Goal: Task Accomplishment & Management: Use online tool/utility

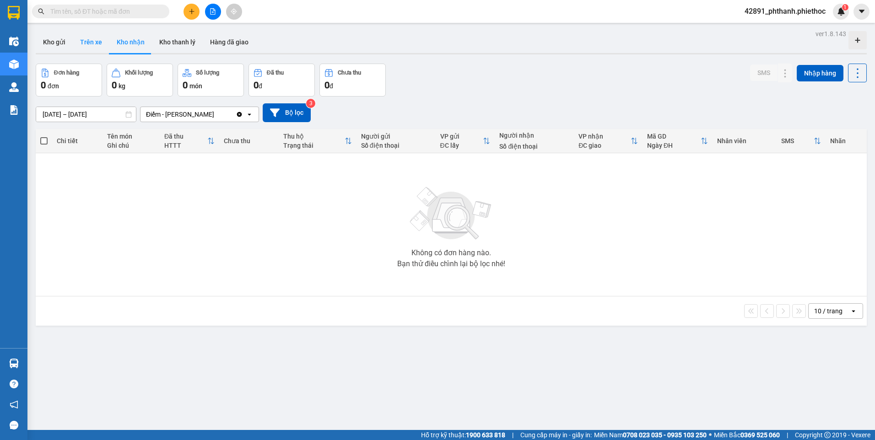
click at [93, 44] on button "Trên xe" at bounding box center [91, 42] width 37 height 22
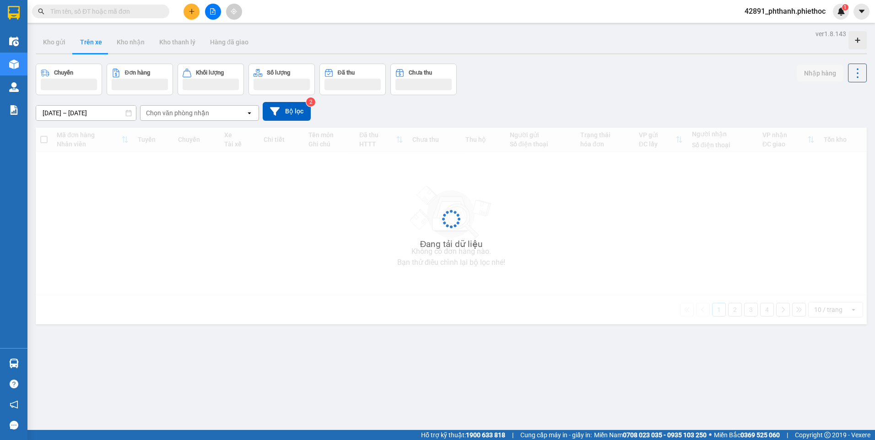
click at [571, 66] on div "Chuyến Đơn hàng Khối lượng Số lượng Đã thu Chưa thu Nhập hàng" at bounding box center [451, 80] width 831 height 32
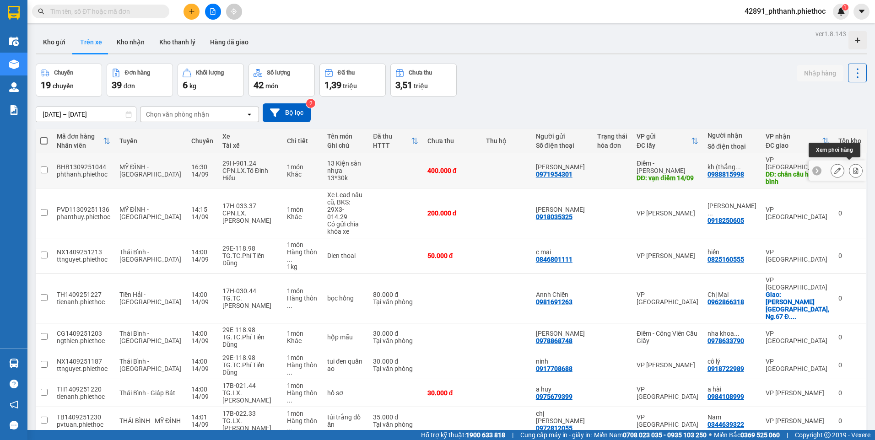
click at [853, 168] on icon at bounding box center [856, 171] width 6 height 6
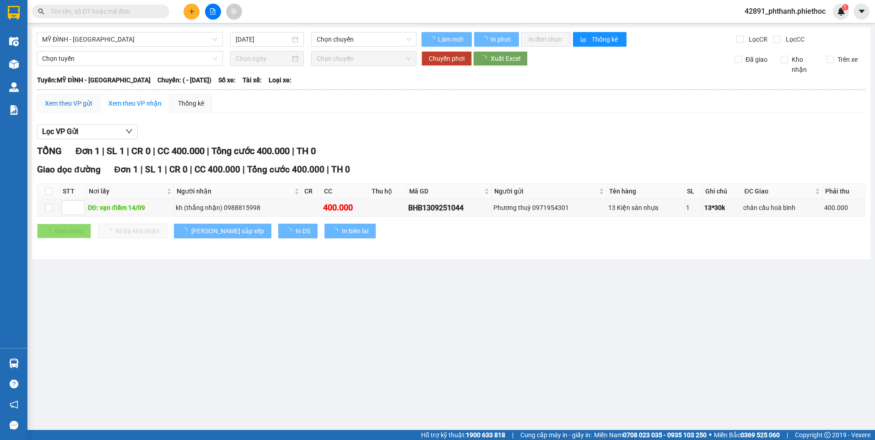
click at [76, 102] on div "Xem theo VP gửi" at bounding box center [68, 103] width 47 height 10
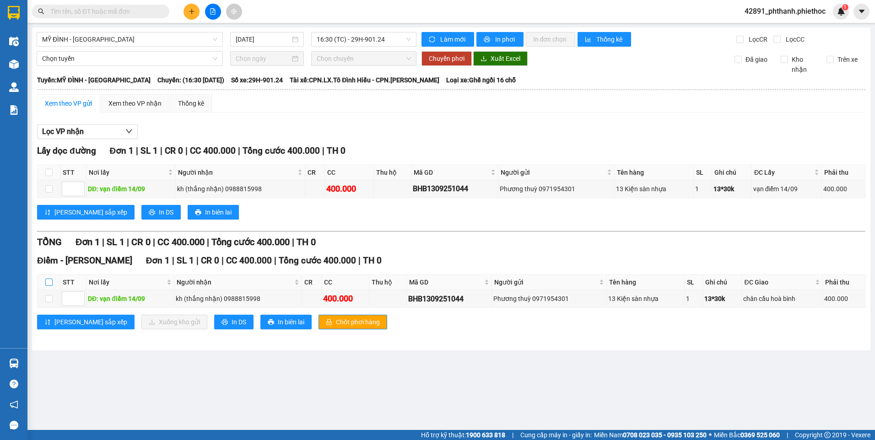
click at [49, 285] on input "checkbox" at bounding box center [48, 282] width 7 height 7
checkbox input "true"
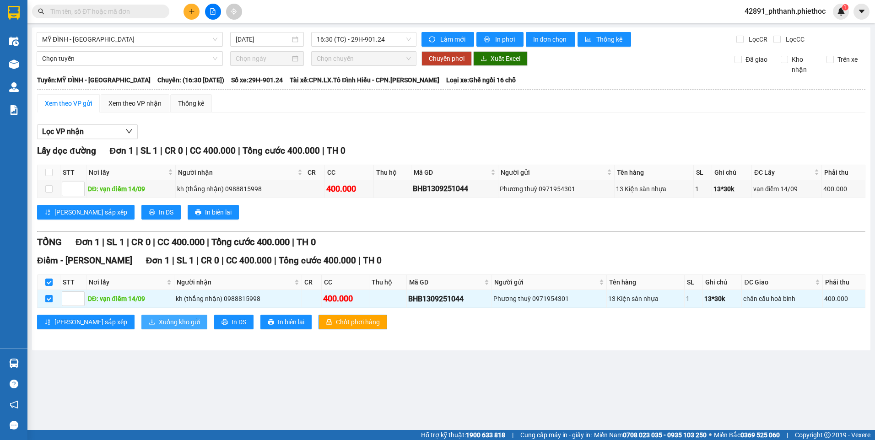
click at [159, 320] on span "Xuống kho gửi" at bounding box center [179, 322] width 41 height 10
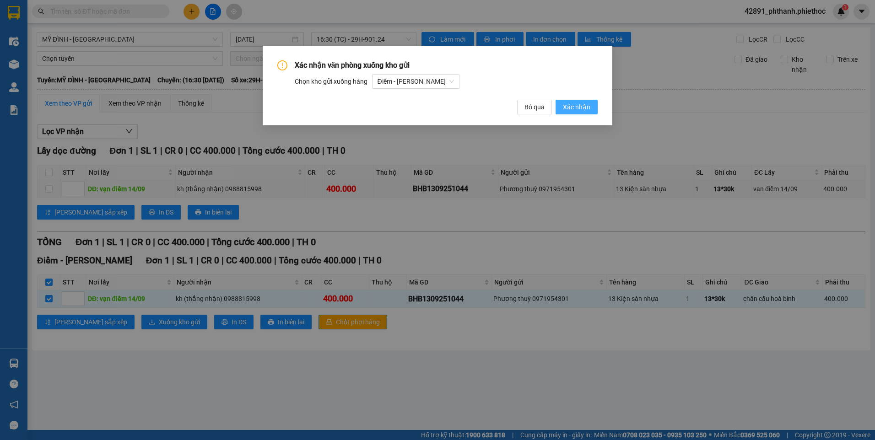
click at [580, 106] on span "Xác nhận" at bounding box center [576, 107] width 27 height 10
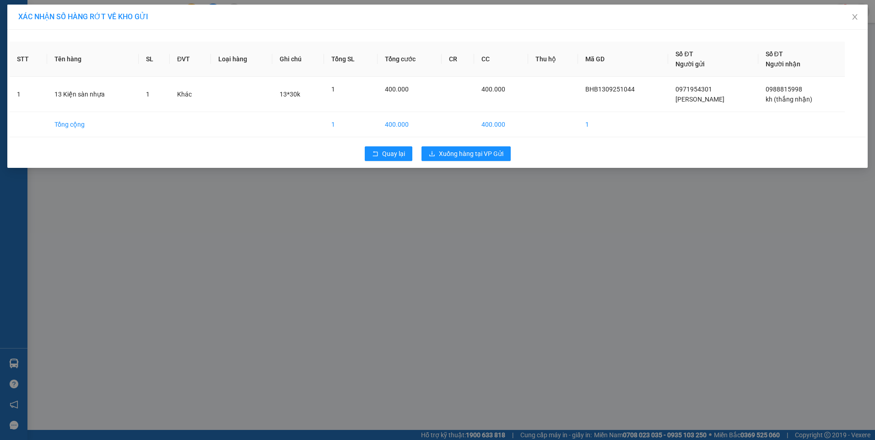
click at [496, 161] on div "Quay lại Xuống hàng tại VP Gửi" at bounding box center [438, 154] width 856 height 24
click at [495, 157] on span "Xuống hàng tại VP Gửi" at bounding box center [471, 154] width 65 height 10
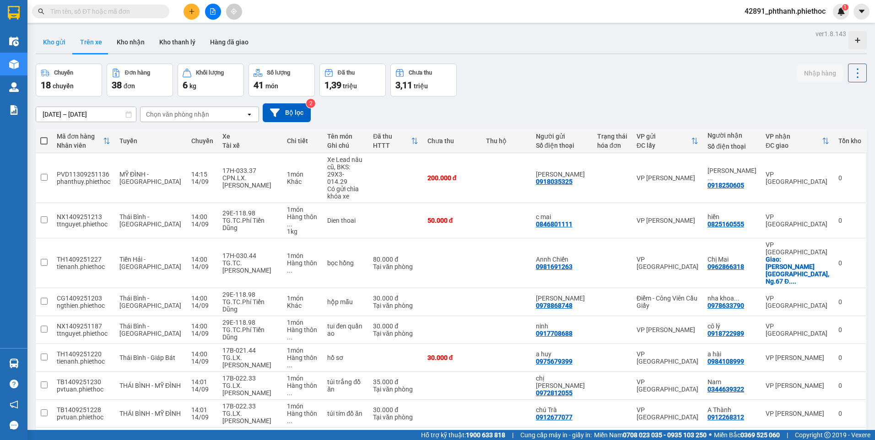
click at [66, 46] on button "Kho gửi" at bounding box center [54, 42] width 37 height 22
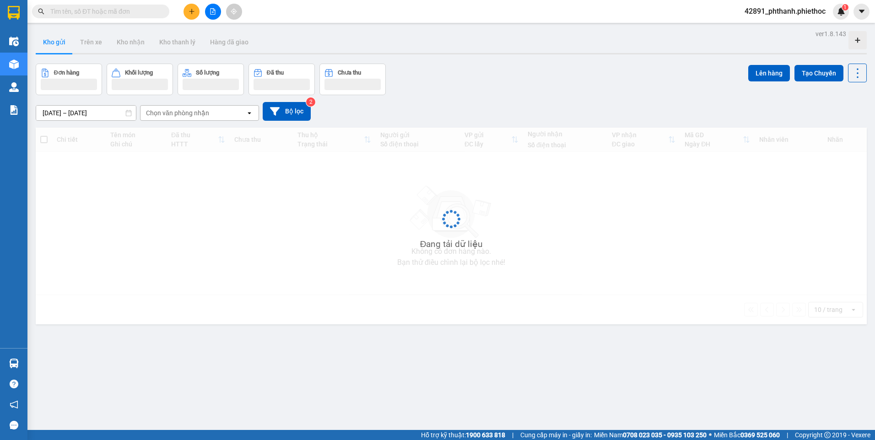
click at [585, 96] on div "ver 1.8.143 Kho gửi Trên xe Kho nhận Kho thanh [PERSON_NAME] đã giao Đơn hàng K…" at bounding box center [451, 247] width 839 height 440
